Goal: Information Seeking & Learning: Understand process/instructions

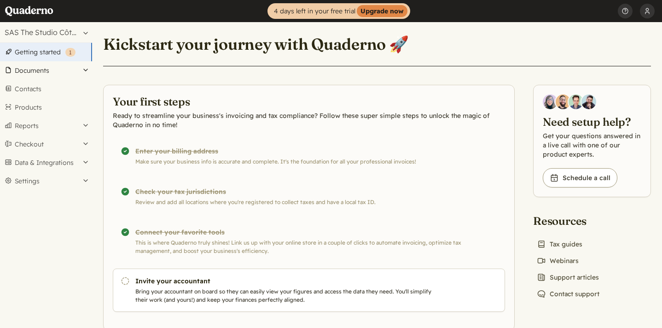
click at [43, 71] on button "Documents" at bounding box center [46, 70] width 92 height 18
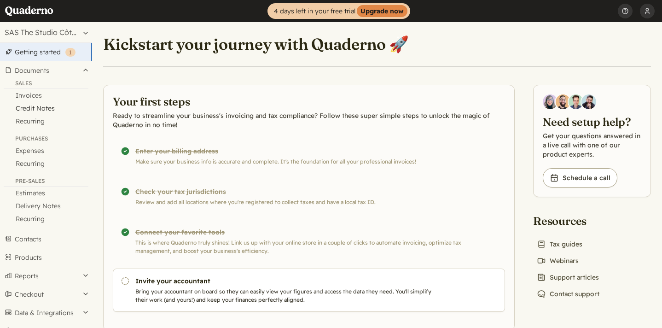
click at [38, 109] on link "Credit Notes" at bounding box center [46, 108] width 92 height 13
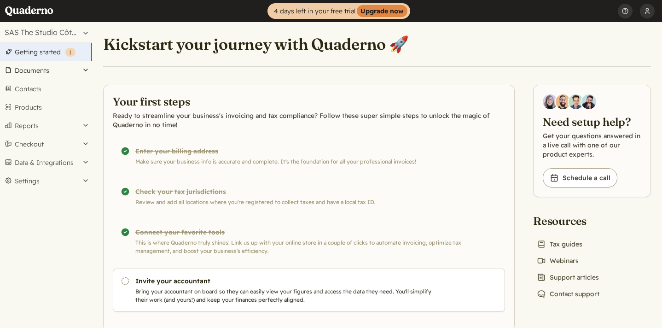
click at [33, 70] on button "Documents" at bounding box center [46, 70] width 92 height 18
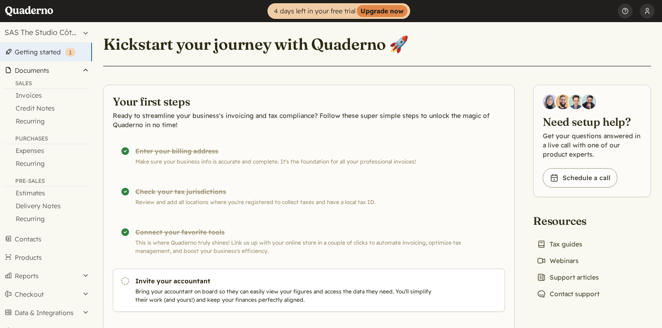
click at [85, 70] on button "Documents" at bounding box center [46, 70] width 92 height 18
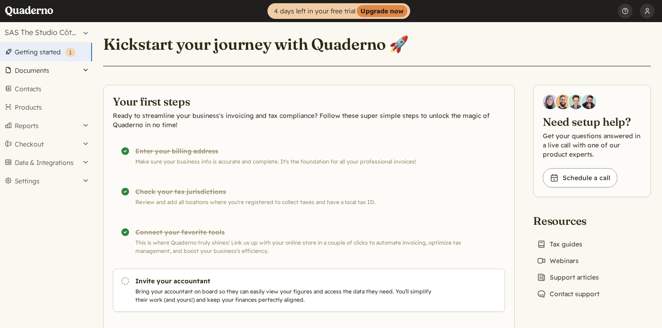
click at [85, 70] on button "Documents" at bounding box center [46, 70] width 92 height 18
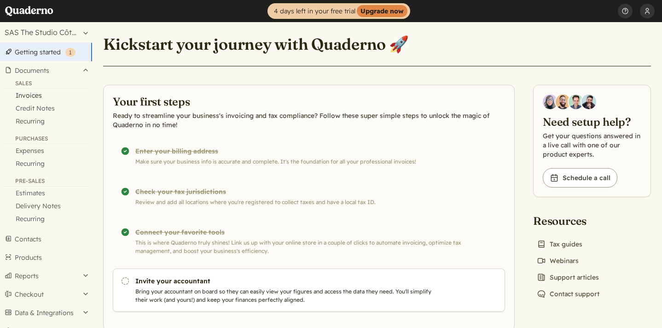
click at [30, 96] on link "Invoices" at bounding box center [46, 95] width 92 height 13
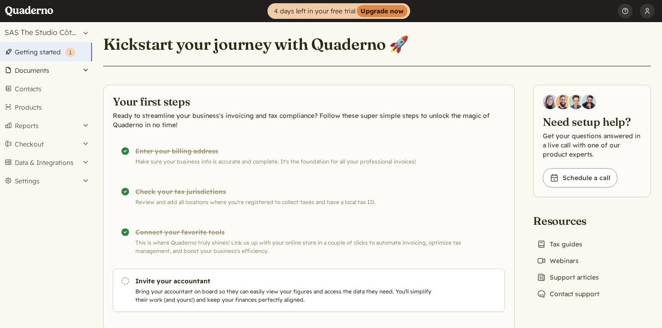
click at [52, 70] on button "Documents" at bounding box center [46, 70] width 92 height 18
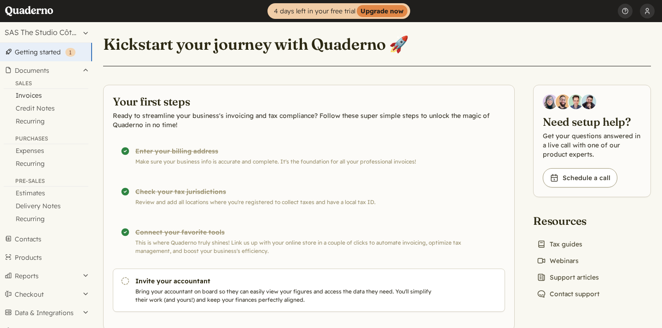
click at [42, 95] on link "Invoices" at bounding box center [46, 95] width 92 height 13
